Goal: Understand process/instructions

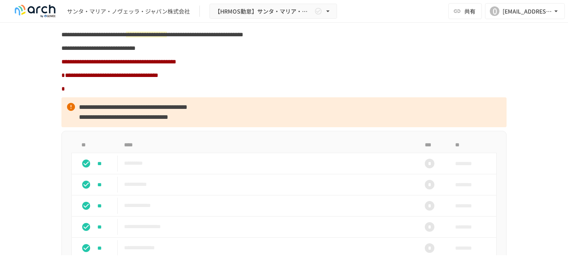
scroll to position [691, 0]
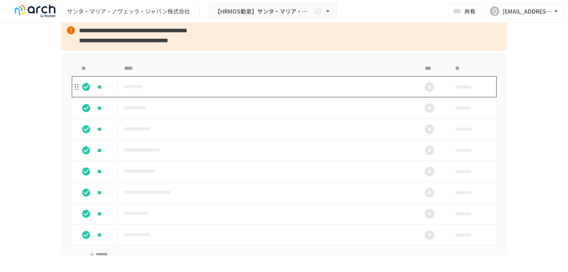
click at [176, 92] on p "*********" at bounding box center [267, 87] width 287 height 10
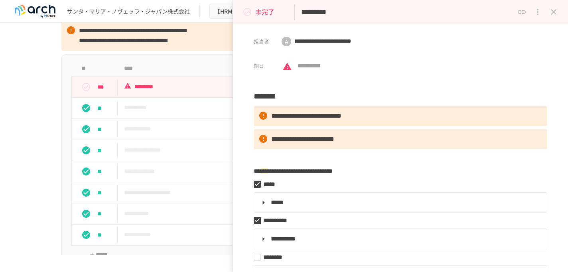
click at [37, 138] on div "**********" at bounding box center [284, 139] width 568 height 233
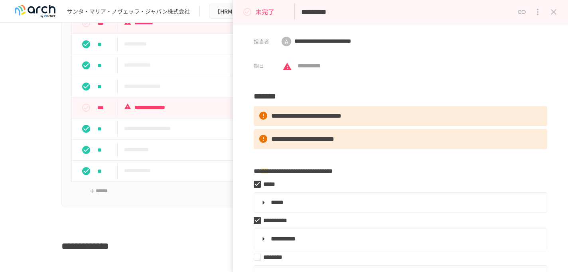
scroll to position [756, 0]
